Goal: Information Seeking & Learning: Learn about a topic

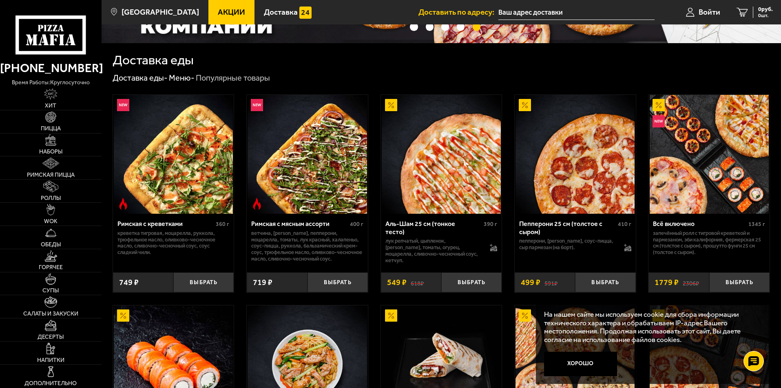
scroll to position [163, 0]
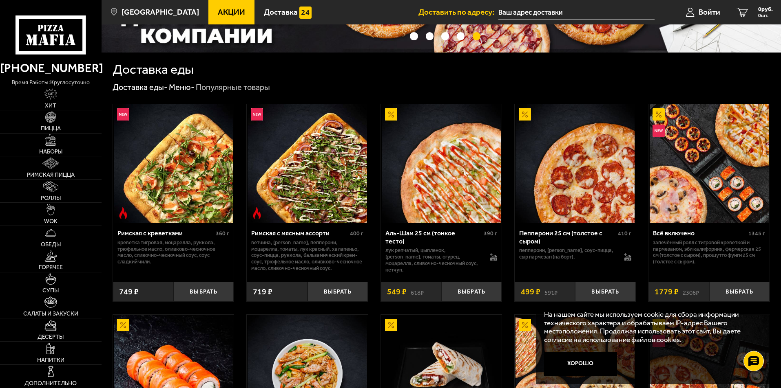
click at [45, 24] on icon at bounding box center [50, 34] width 70 height 39
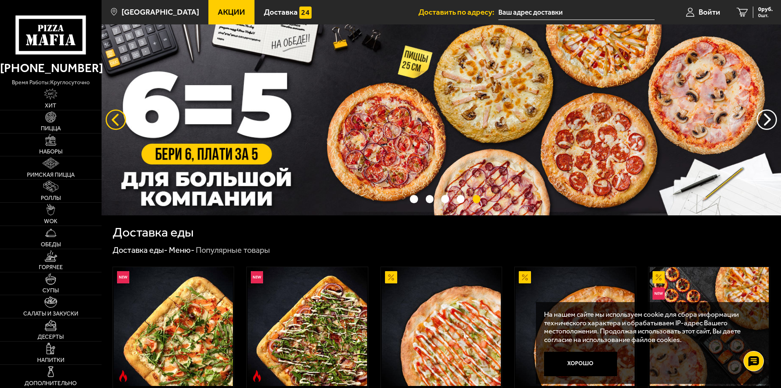
click at [118, 121] on button "следующий" at bounding box center [116, 120] width 20 height 20
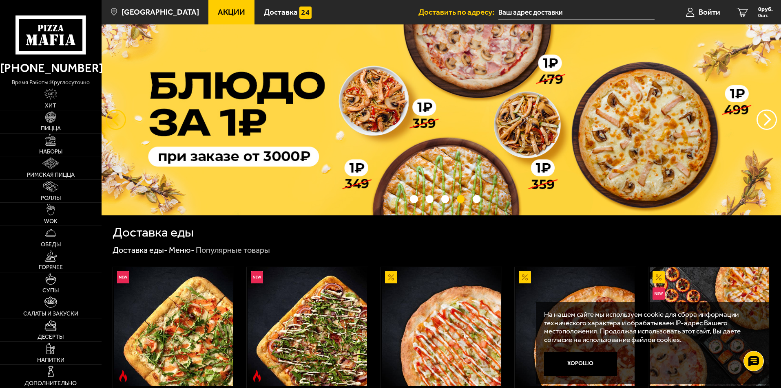
click at [114, 120] on button "следующий" at bounding box center [116, 120] width 20 height 20
click at [114, 121] on button "следующий" at bounding box center [116, 120] width 20 height 20
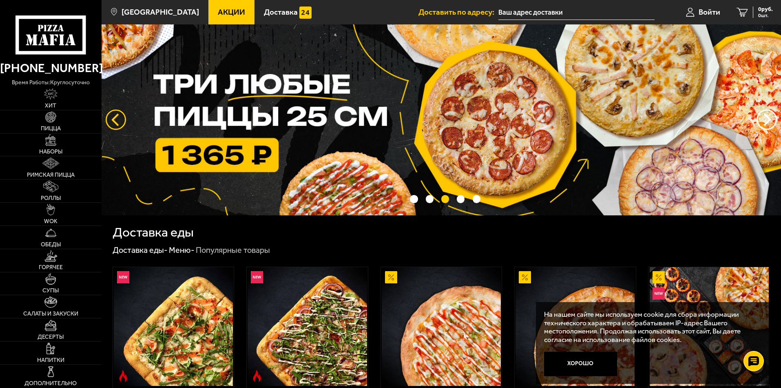
click at [115, 123] on button "следующий" at bounding box center [116, 120] width 20 height 20
click at [110, 117] on button "следующий" at bounding box center [116, 120] width 20 height 20
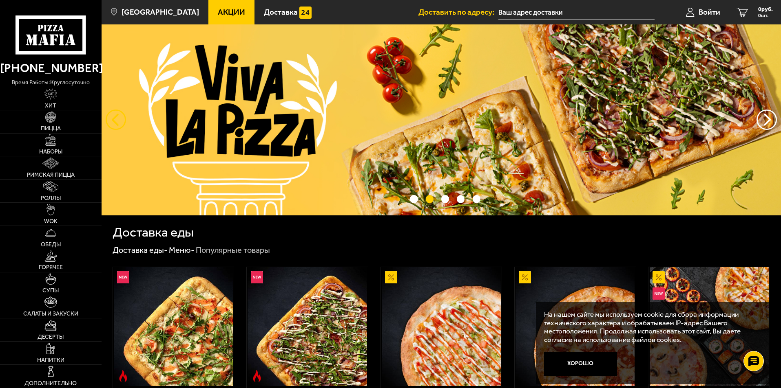
click at [110, 117] on button "следующий" at bounding box center [116, 120] width 20 height 20
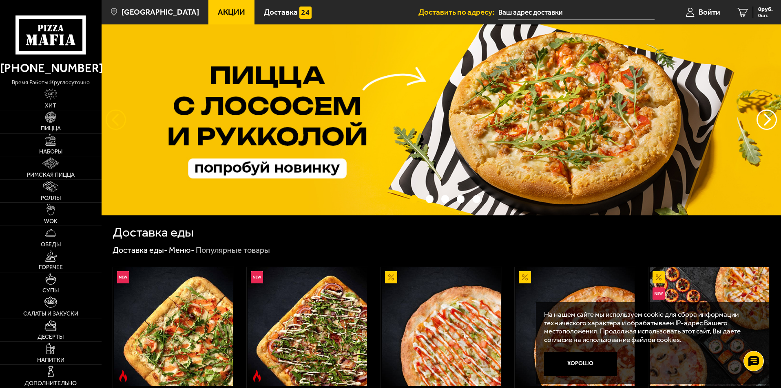
click at [116, 119] on button "следующий" at bounding box center [116, 120] width 20 height 20
click at [115, 117] on button "следующий" at bounding box center [116, 120] width 20 height 20
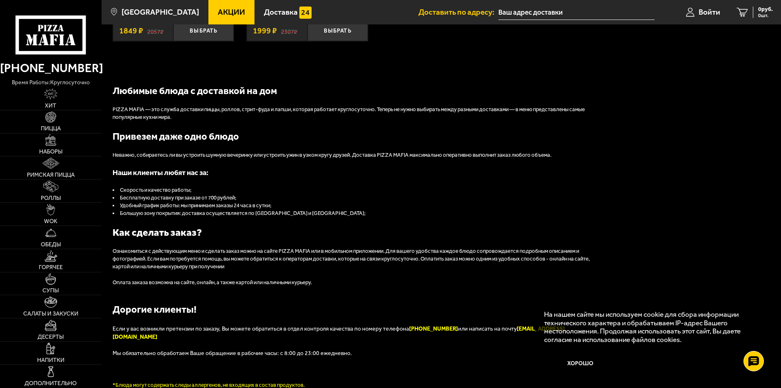
scroll to position [908, 0]
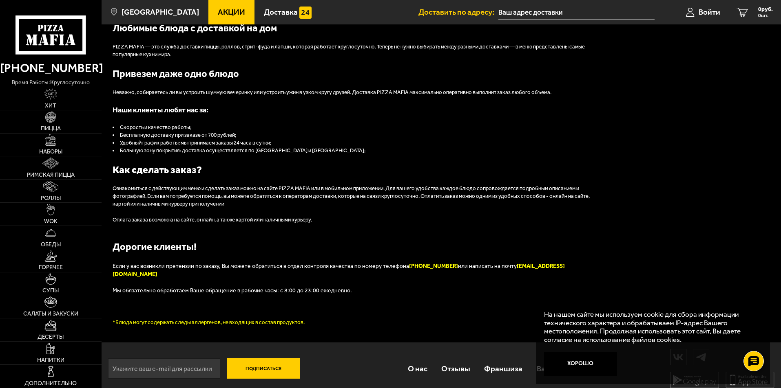
drag, startPoint x: 290, startPoint y: 206, endPoint x: 293, endPoint y: 274, distance: 67.7
click at [579, 364] on button "Хорошо" at bounding box center [580, 364] width 73 height 24
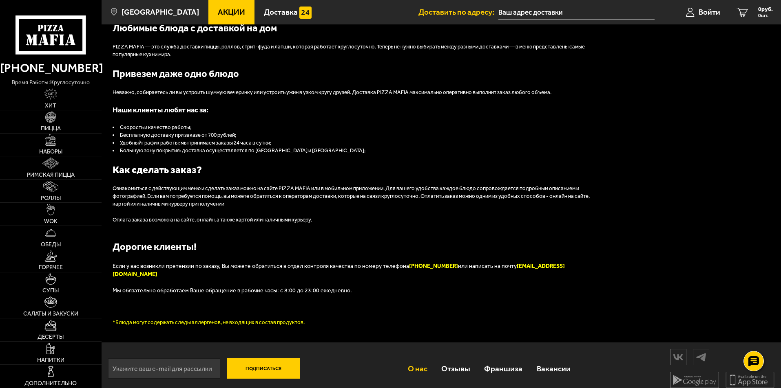
click at [412, 363] on link "О нас" at bounding box center [416, 369] width 33 height 26
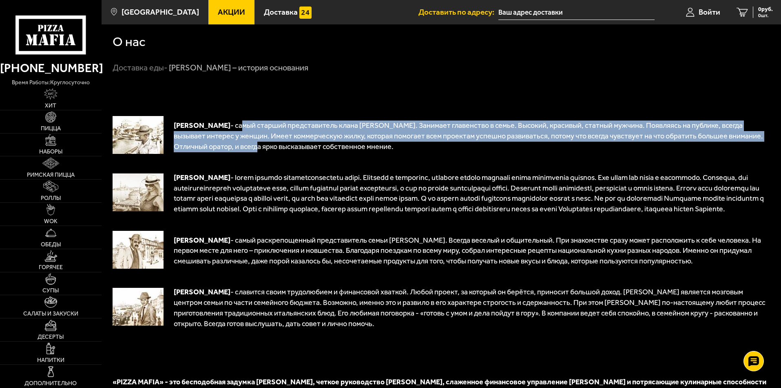
drag, startPoint x: 237, startPoint y: 123, endPoint x: 239, endPoint y: 143, distance: 20.1
click at [239, 143] on span "- самый старший представитель клана [PERSON_NAME]. Занимает главенство в семье.…" at bounding box center [468, 136] width 589 height 30
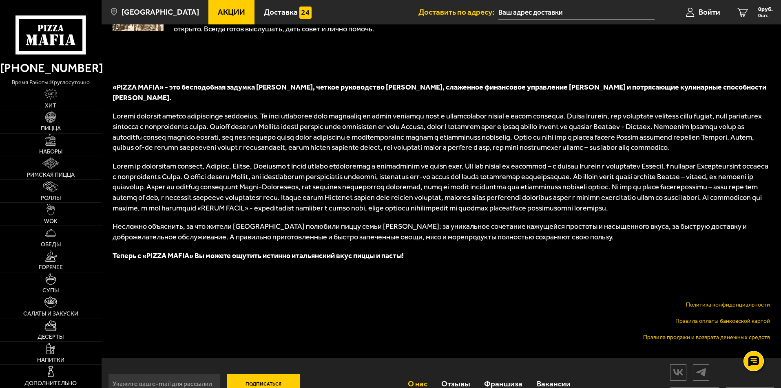
drag, startPoint x: 310, startPoint y: 185, endPoint x: 312, endPoint y: 219, distance: 33.9
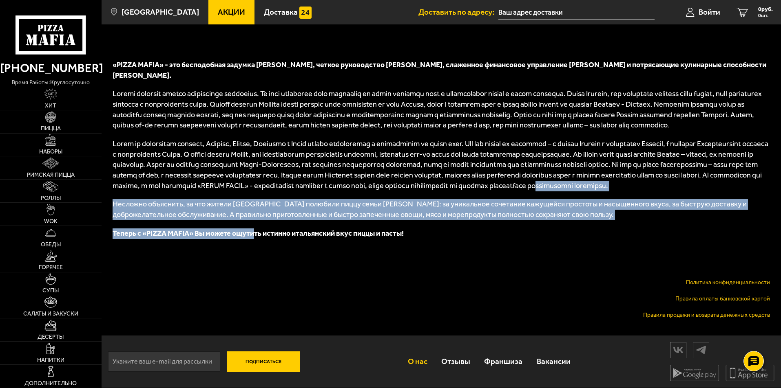
drag, startPoint x: 256, startPoint y: 236, endPoint x: 283, endPoint y: 187, distance: 56.7
click at [283, 187] on div "[PERSON_NAME] - самый старший представитель клана [PERSON_NAME]. Занимает главе…" at bounding box center [441, 47] width 657 height 545
click at [283, 187] on span at bounding box center [440, 164] width 655 height 51
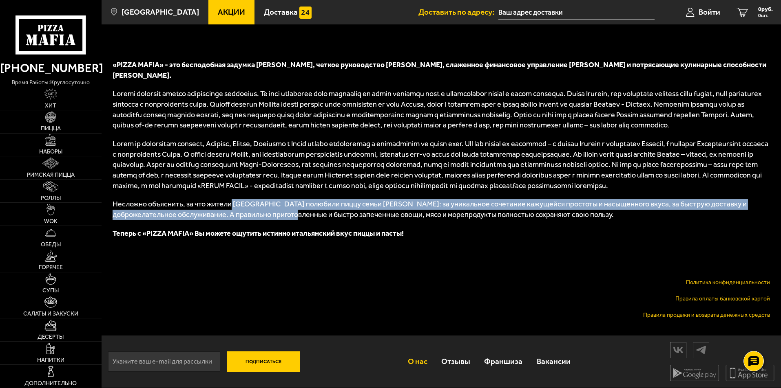
drag, startPoint x: 236, startPoint y: 216, endPoint x: 327, endPoint y: 223, distance: 91.6
click at [327, 219] on span "Несложно объяснить, за что жители [GEOGRAPHIC_DATA] полюбили пиццу семьи [PERSO…" at bounding box center [430, 210] width 634 height 20
drag, startPoint x: 327, startPoint y: 223, endPoint x: 387, endPoint y: 218, distance: 60.1
click at [328, 219] on span "Несложно объяснить, за что жители [GEOGRAPHIC_DATA] полюбили пиццу семьи [PERSO…" at bounding box center [430, 210] width 634 height 20
click at [232, 210] on span "Несложно объяснить, за что жители [GEOGRAPHIC_DATA] полюбили пиццу семьи [PERSO…" at bounding box center [430, 210] width 634 height 20
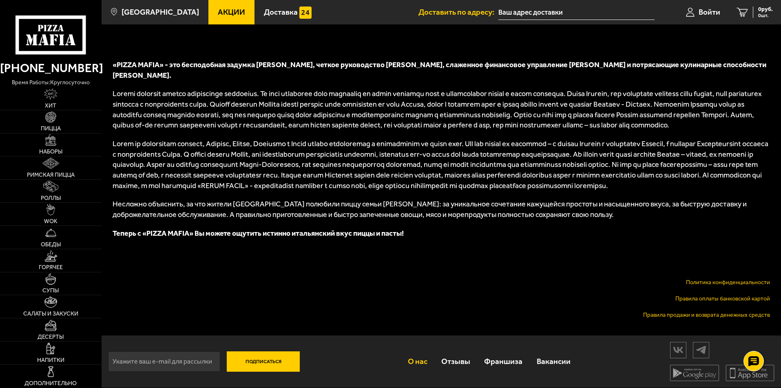
drag, startPoint x: 227, startPoint y: 209, endPoint x: 220, endPoint y: 208, distance: 7.4
click at [228, 209] on span "Несложно объяснить, за что жители [GEOGRAPHIC_DATA] полюбили пиццу семьи [PERSO…" at bounding box center [430, 210] width 634 height 20
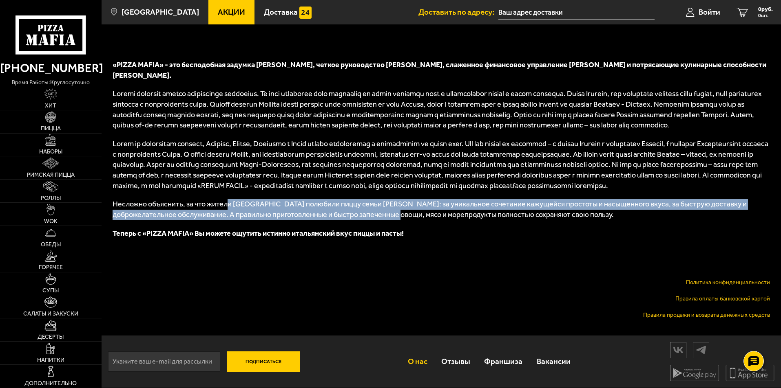
drag, startPoint x: 384, startPoint y: 218, endPoint x: 452, endPoint y: 219, distance: 67.7
click at [451, 219] on span "Несложно объяснить, за что жители [GEOGRAPHIC_DATA] полюбили пиццу семьи [PERSO…" at bounding box center [430, 210] width 634 height 20
click at [452, 219] on span "Несложно объяснить, за что жители [GEOGRAPHIC_DATA] полюбили пиццу семьи [PERSO…" at bounding box center [430, 210] width 634 height 20
drag, startPoint x: 420, startPoint y: 214, endPoint x: 314, endPoint y: 211, distance: 105.6
click at [314, 212] on span "Несложно объяснить, за что жители [GEOGRAPHIC_DATA] полюбили пиццу семьи [PERSO…" at bounding box center [430, 210] width 634 height 20
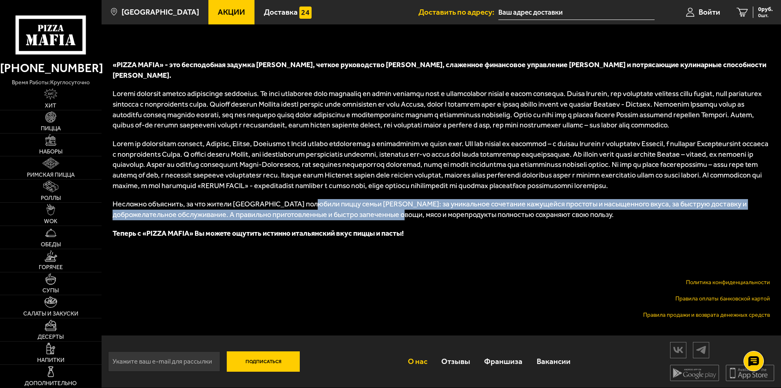
click at [314, 210] on span "Несложно объяснить, за что жители [GEOGRAPHIC_DATA] полюбили пиццу семьи [PERSO…" at bounding box center [430, 210] width 634 height 20
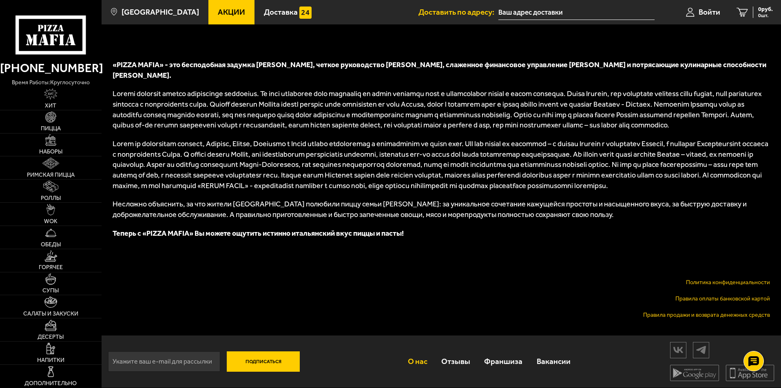
scroll to position [339, 0]
click at [679, 350] on img at bounding box center [677, 350] width 15 height 14
